Goal: Answer question/provide support: Answer question/provide support

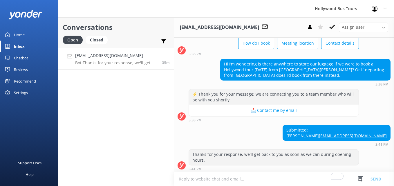
scroll to position [45, 0]
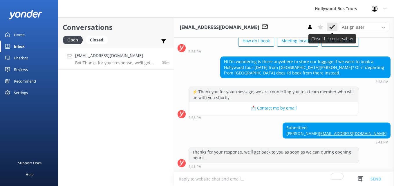
click at [333, 25] on icon at bounding box center [332, 27] width 6 height 6
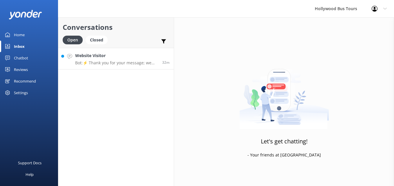
click at [111, 52] on h4 "Website Visitor" at bounding box center [116, 55] width 83 height 6
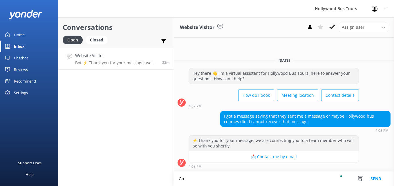
type textarea "G"
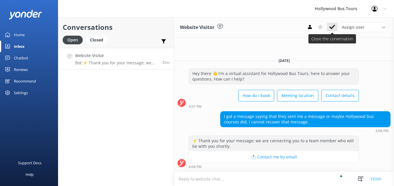
click at [335, 28] on button at bounding box center [332, 27] width 10 height 9
